Goal: Task Accomplishment & Management: Manage account settings

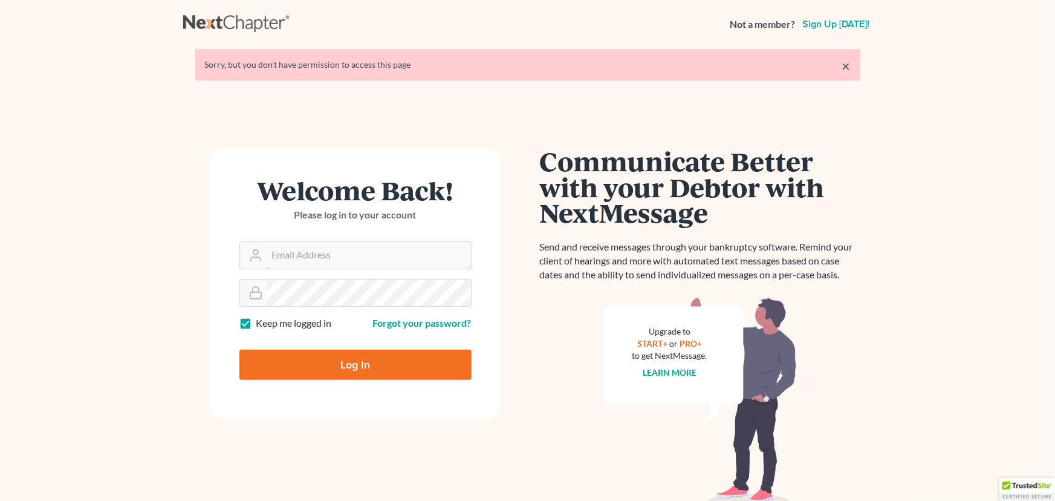
type input "stephen@attorneywitt.com"
click at [344, 366] on input "Log In" at bounding box center [355, 364] width 232 height 30
type input "Thinking..."
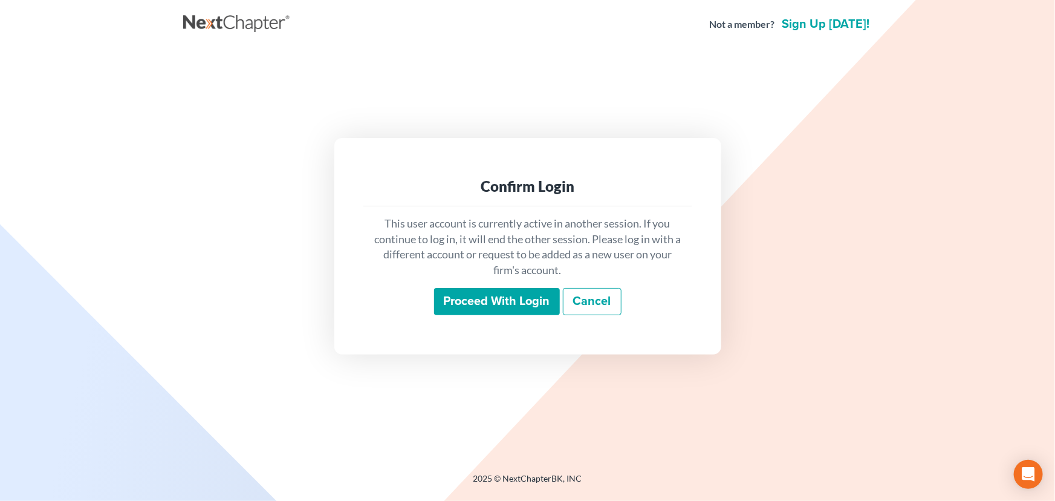
click at [532, 299] on input "Proceed with login" at bounding box center [497, 302] width 126 height 28
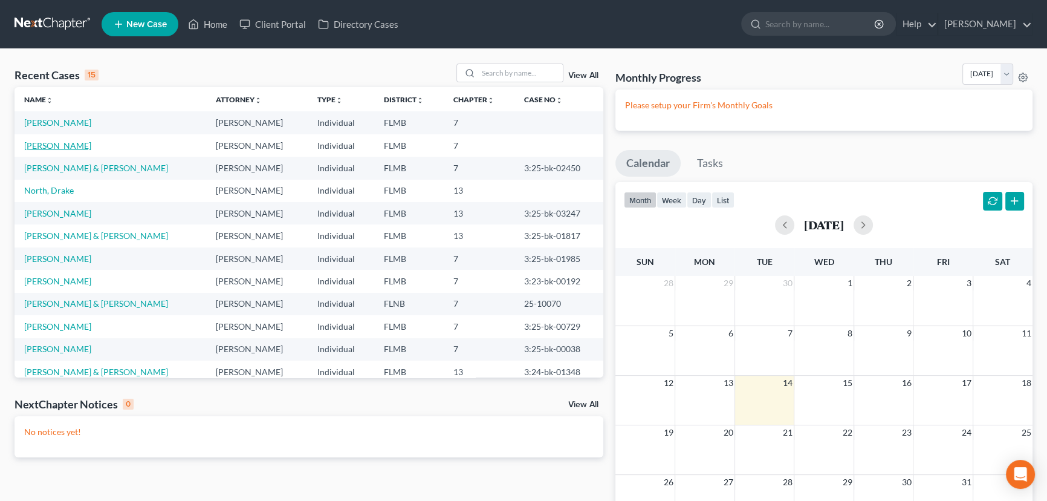
click at [65, 149] on link "[PERSON_NAME]" at bounding box center [57, 145] width 67 height 10
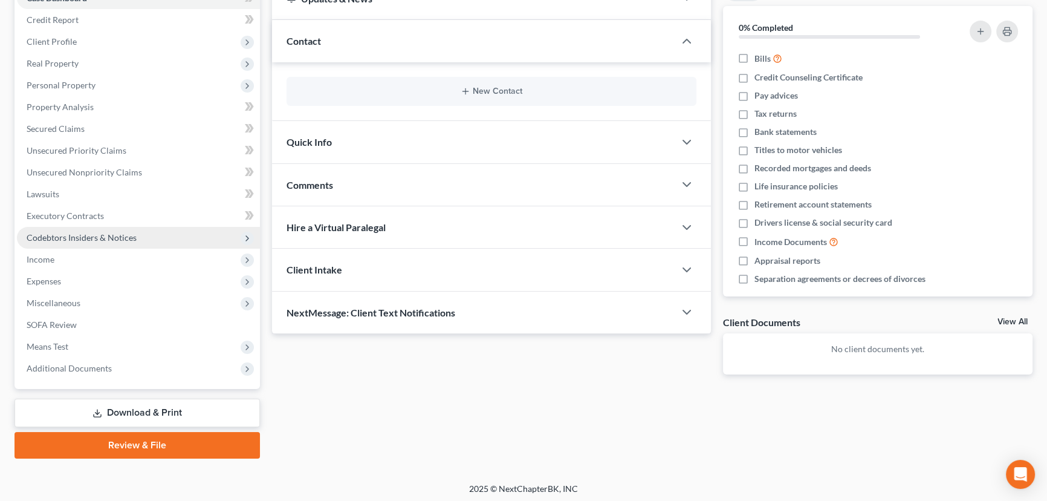
scroll to position [140, 0]
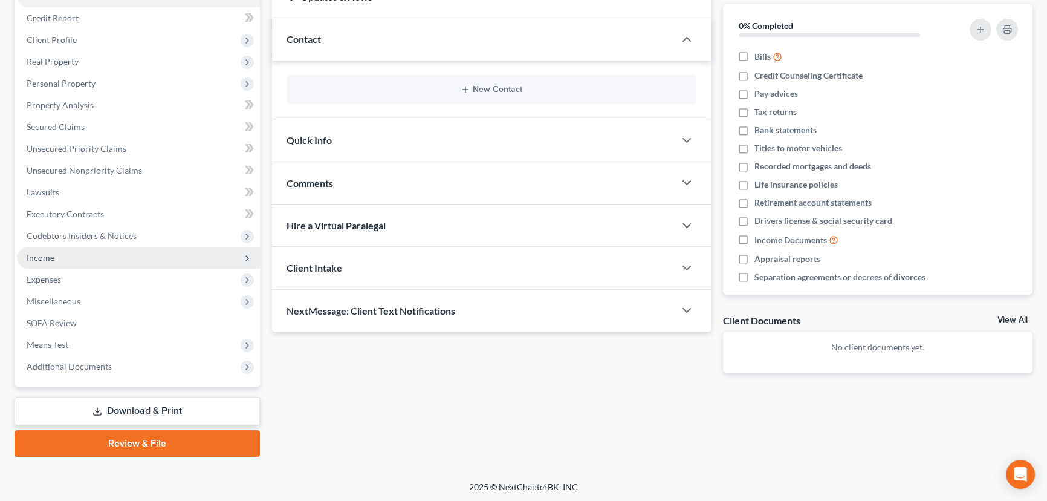
click at [59, 258] on span "Income" at bounding box center [138, 258] width 243 height 22
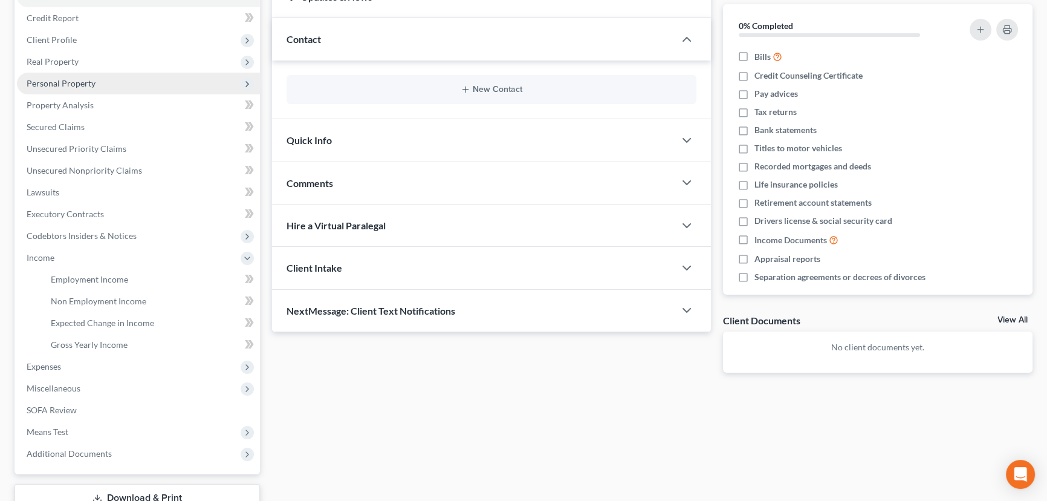
click at [80, 85] on span "Personal Property" at bounding box center [61, 83] width 69 height 10
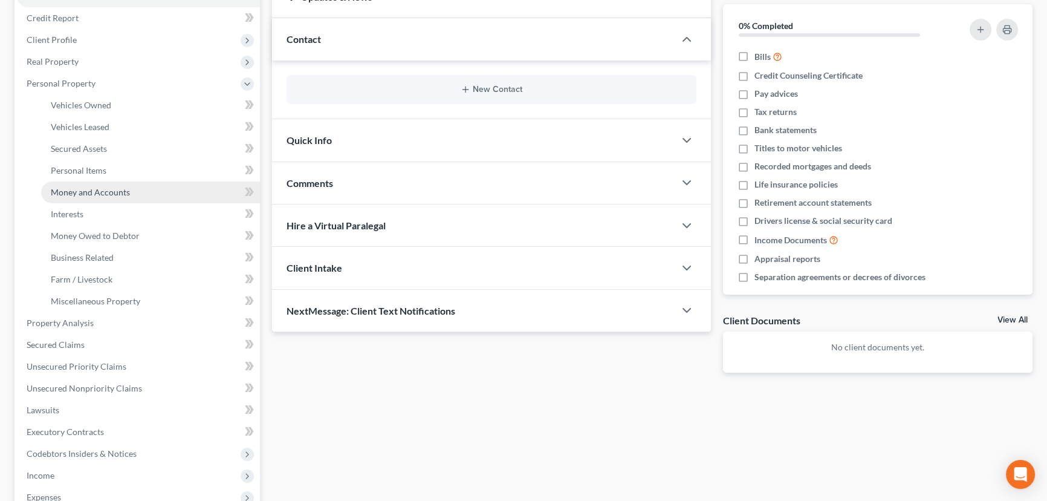
click at [117, 197] on link "Money and Accounts" at bounding box center [150, 192] width 219 height 22
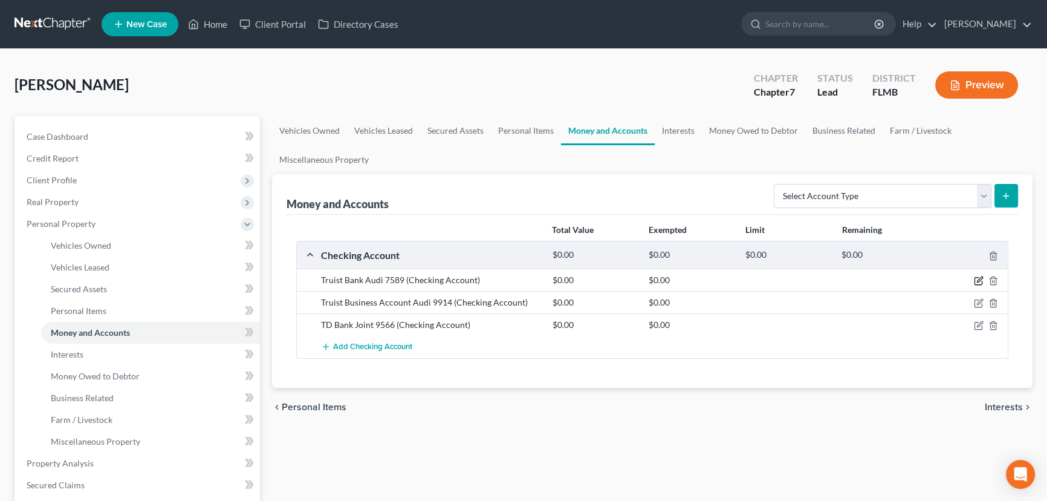
click at [977, 279] on icon "button" at bounding box center [979, 279] width 5 height 5
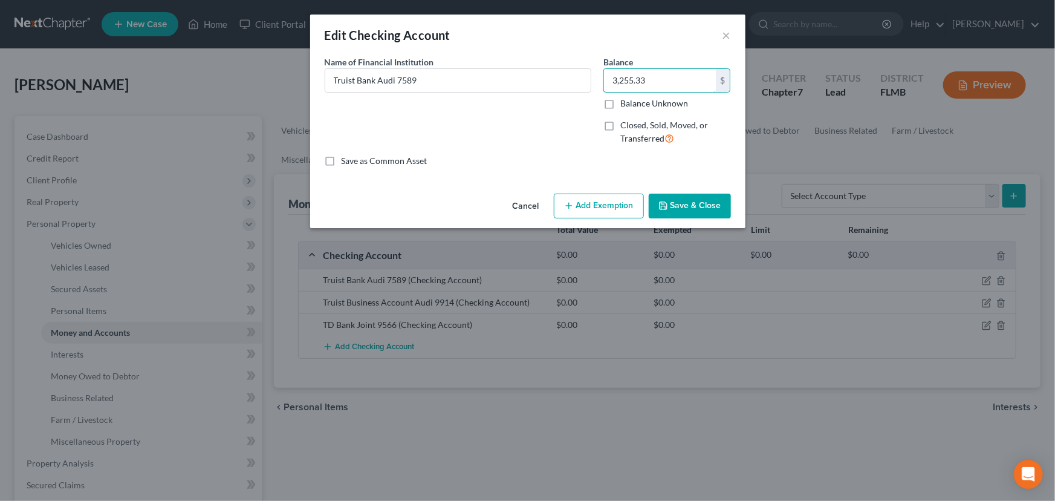
type input "3,255.33"
click at [693, 206] on button "Save & Close" at bounding box center [690, 205] width 82 height 25
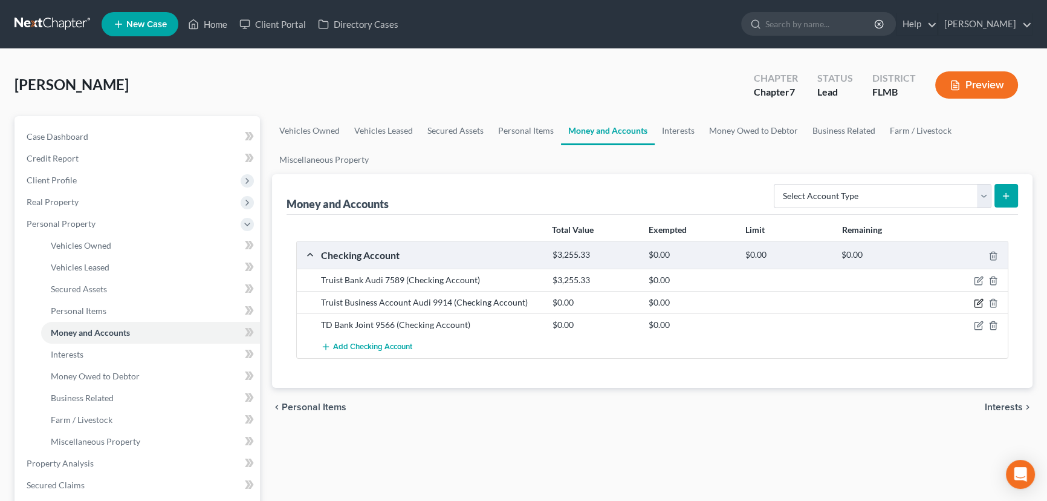
click at [980, 303] on icon "button" at bounding box center [979, 303] width 10 height 10
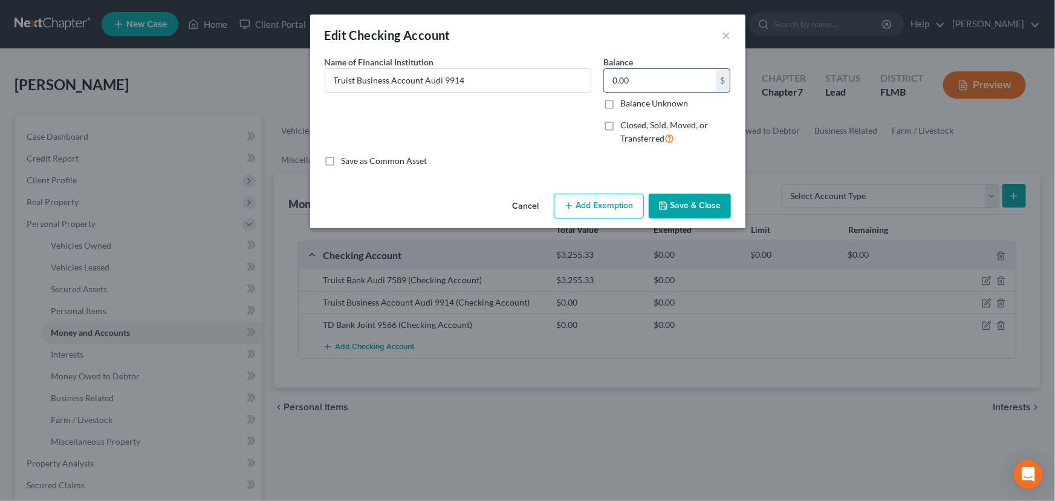
click at [661, 82] on input "0.00" at bounding box center [660, 80] width 112 height 23
type input "111.12"
click at [704, 207] on button "Save & Close" at bounding box center [690, 205] width 82 height 25
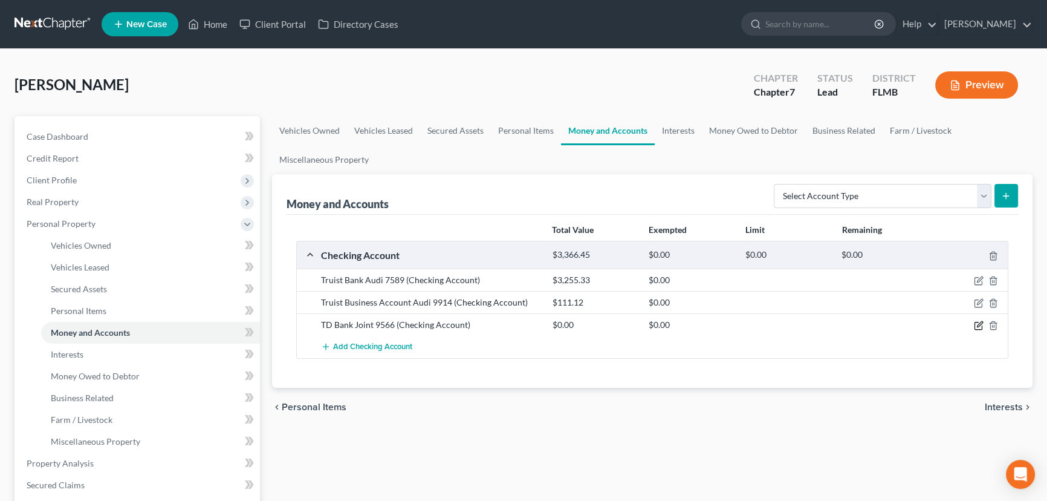
click at [979, 327] on icon "button" at bounding box center [979, 325] width 10 height 10
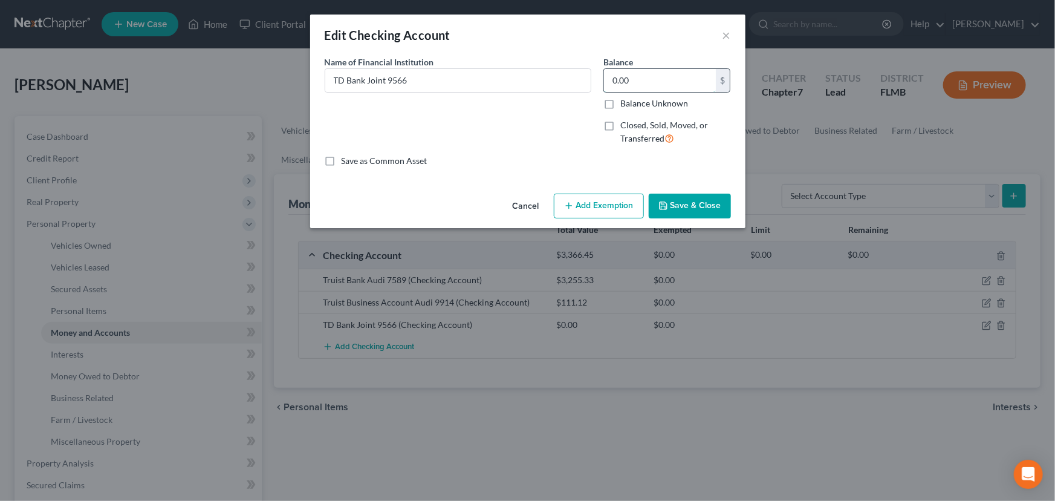
click at [659, 79] on input "0.00" at bounding box center [660, 80] width 112 height 23
type input "2,488.51"
click at [687, 203] on button "Save & Close" at bounding box center [690, 205] width 82 height 25
